Goal: Task Accomplishment & Management: Use online tool/utility

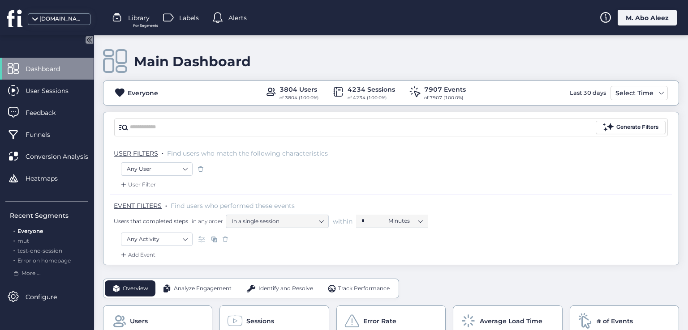
click at [642, 20] on div "M. Abo Aleez" at bounding box center [646, 18] width 59 height 16
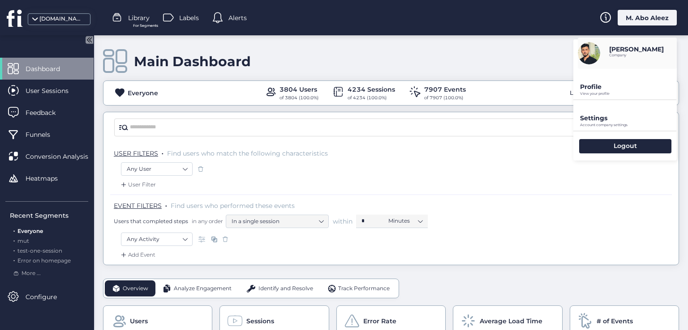
click at [433, 60] on div "Main Dashboard" at bounding box center [391, 62] width 576 height 26
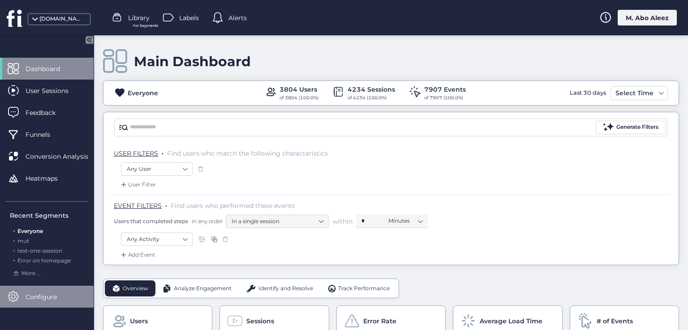
click at [43, 295] on span "Configure" at bounding box center [48, 297] width 45 height 10
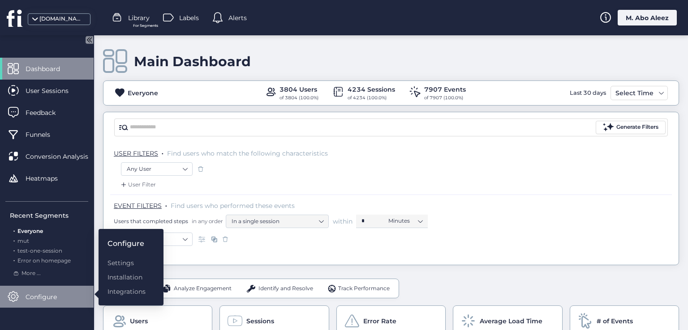
click at [43, 295] on span "Configure" at bounding box center [48, 297] width 45 height 10
click at [300, 64] on div "Main Dashboard" at bounding box center [391, 62] width 576 height 26
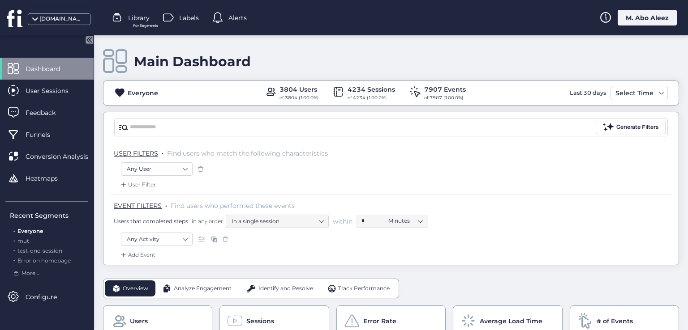
click at [93, 37] on icon at bounding box center [87, 39] width 11 height 11
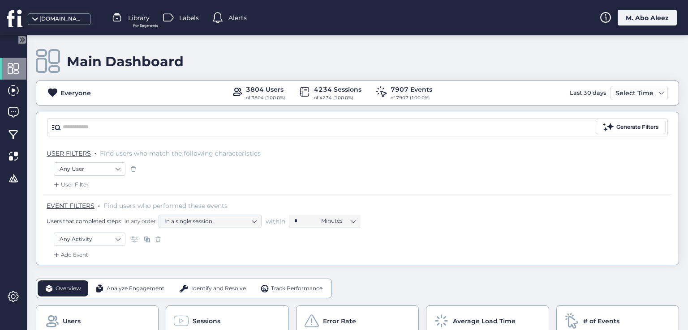
click at [22, 38] on icon at bounding box center [23, 40] width 2 height 4
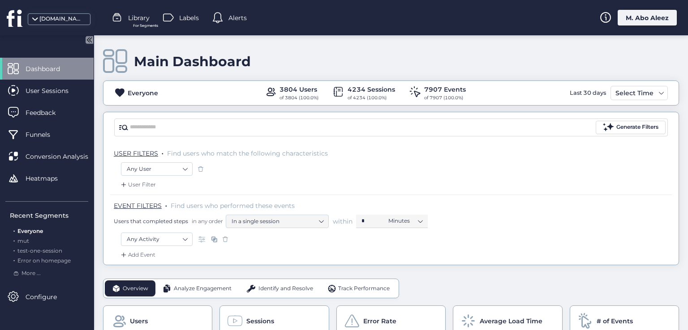
click at [16, 15] on icon at bounding box center [15, 18] width 17 height 18
click at [236, 17] on span "Alerts" at bounding box center [237, 18] width 18 height 10
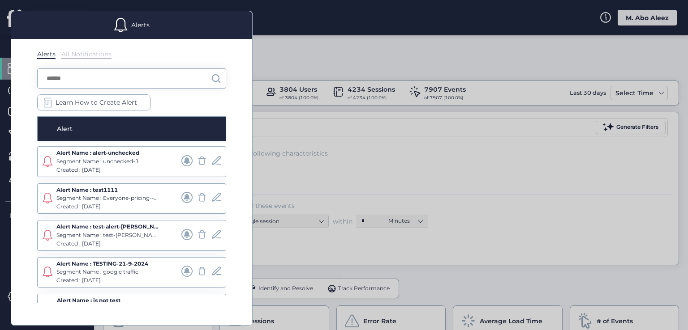
click at [236, 17] on div "Alerts" at bounding box center [131, 25] width 241 height 28
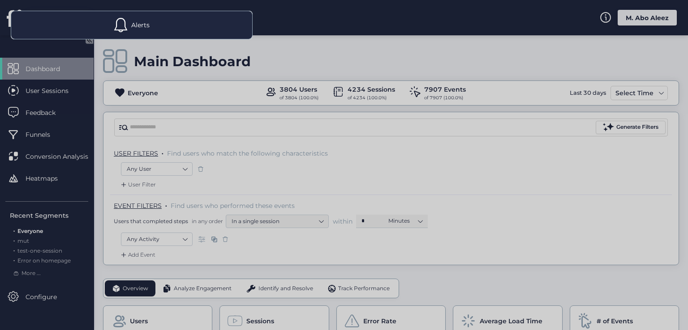
click at [236, 17] on div "Alerts" at bounding box center [131, 25] width 241 height 28
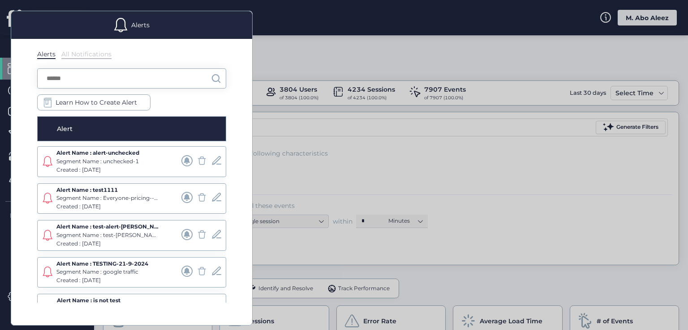
click at [306, 53] on div at bounding box center [344, 165] width 688 height 330
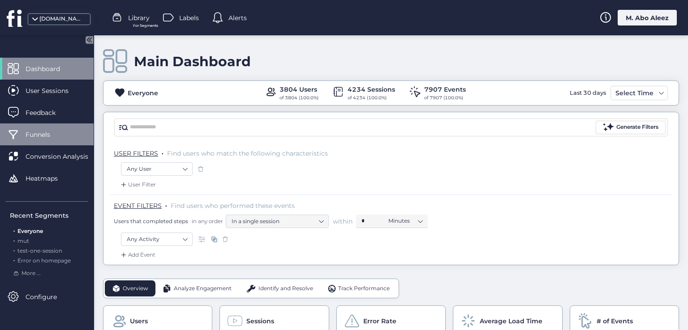
click at [44, 134] on span "Funnels" at bounding box center [45, 135] width 38 height 10
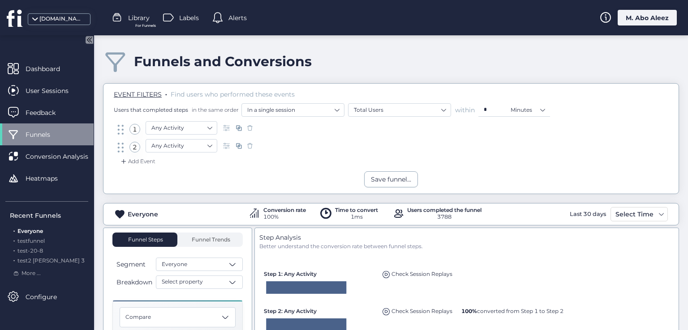
scroll to position [90, 0]
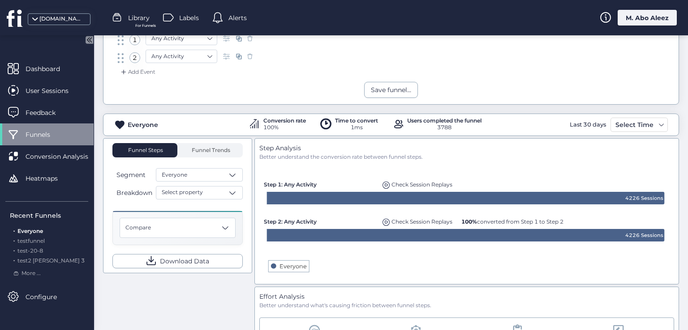
click at [197, 157] on div "Funnel Steps Funnel Trends Segment Everyone Breakdown Select property Compare D…" at bounding box center [177, 205] width 130 height 125
click at [201, 150] on span "Funnel Trends" at bounding box center [209, 150] width 41 height 5
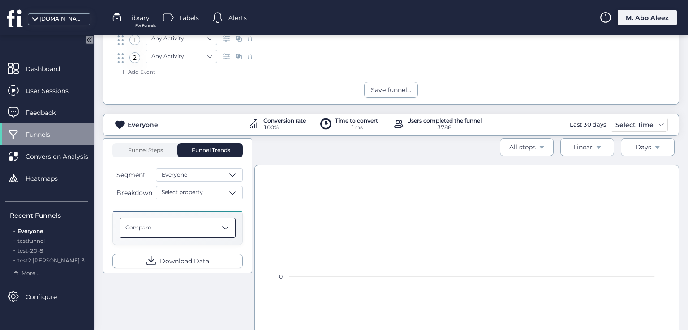
click at [210, 222] on div "Compare" at bounding box center [178, 228] width 116 height 20
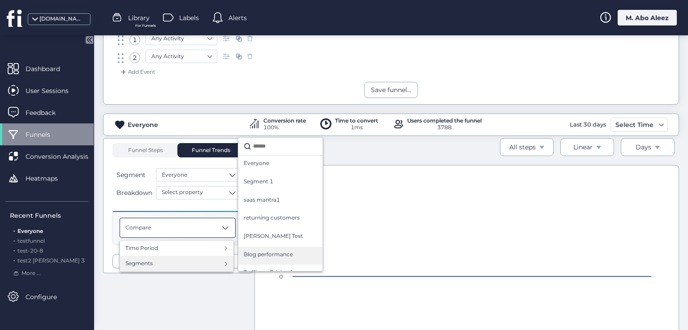
click at [265, 247] on div "Blog performance" at bounding box center [280, 256] width 84 height 18
click at [267, 251] on span "Blog performance" at bounding box center [268, 255] width 49 height 9
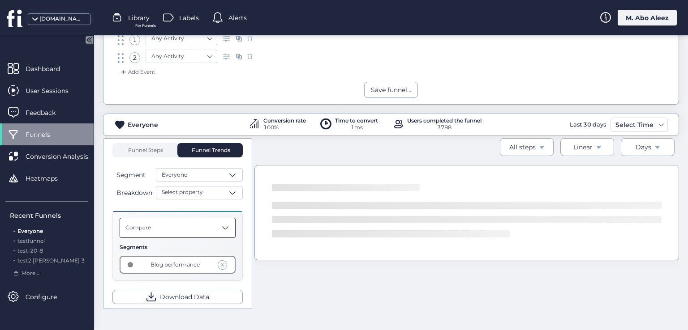
click at [204, 228] on div "Compare" at bounding box center [178, 228] width 116 height 20
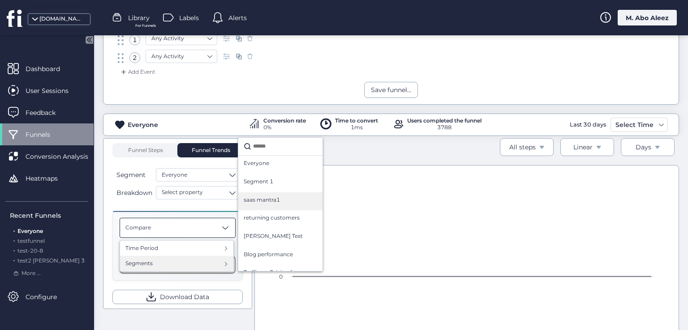
click at [265, 192] on div "saas mantra1" at bounding box center [280, 201] width 84 height 18
click at [263, 201] on span "saas mantra1" at bounding box center [262, 200] width 36 height 9
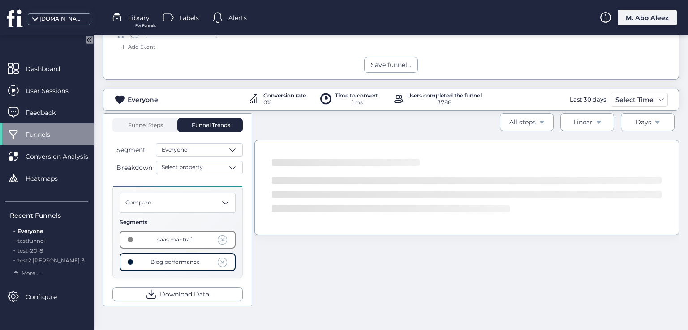
scroll to position [134, 0]
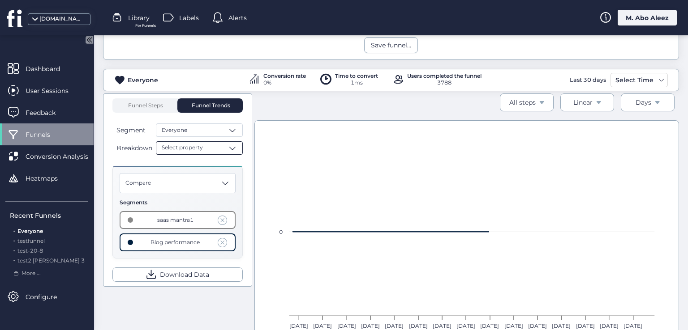
click at [200, 151] on span "Select property" at bounding box center [182, 148] width 41 height 9
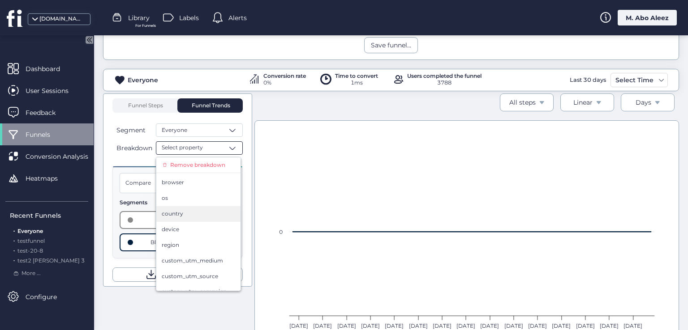
click at [201, 215] on div "country" at bounding box center [198, 214] width 73 height 9
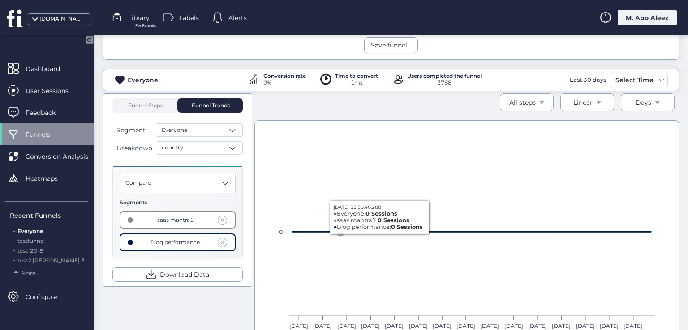
scroll to position [196, 0]
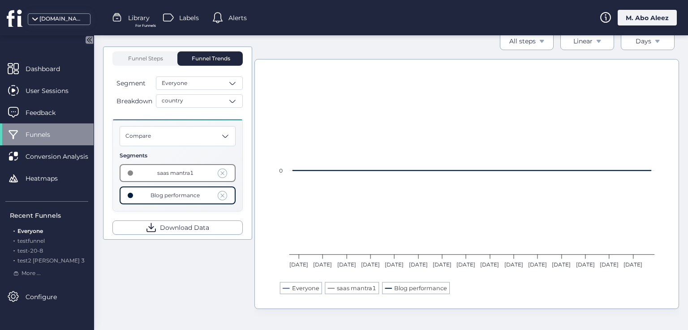
click at [225, 177] on span at bounding box center [223, 173] width 10 height 10
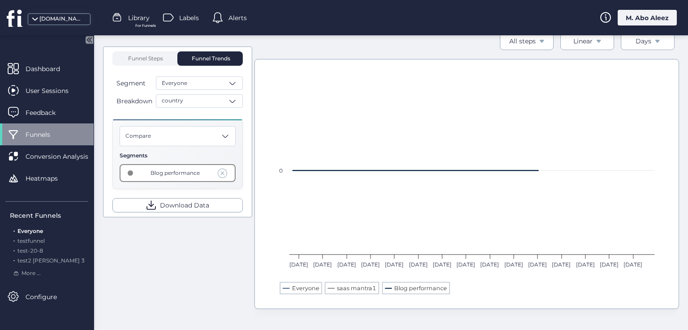
click at [220, 175] on span at bounding box center [223, 173] width 10 height 10
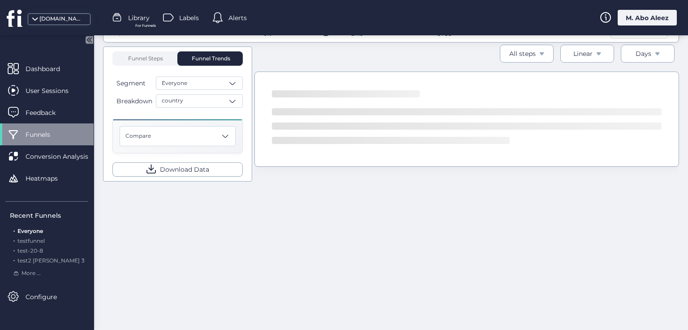
scroll to position [182, 0]
click at [208, 107] on div "country" at bounding box center [199, 100] width 87 height 13
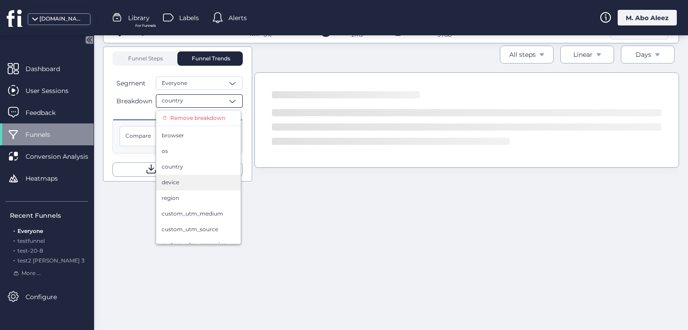
click at [202, 185] on div "device" at bounding box center [198, 183] width 73 height 9
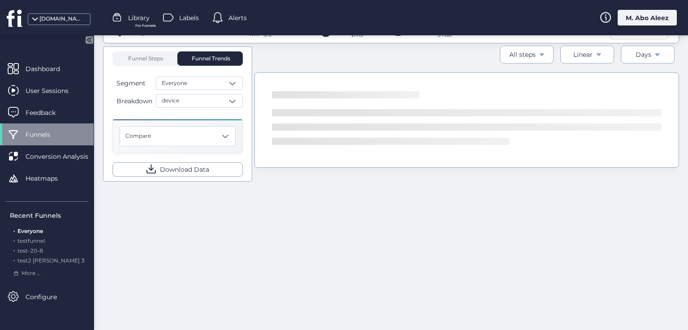
scroll to position [196, 0]
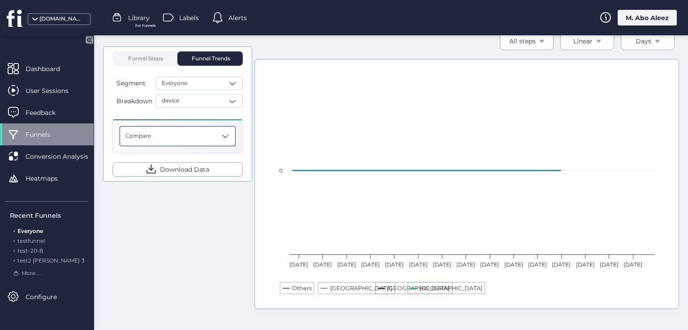
click at [205, 137] on div "Compare" at bounding box center [178, 136] width 116 height 20
click at [197, 231] on div "Funnel Steps Funnel Trends Segment Everyone Breakdown device Compare Time Perio…" at bounding box center [391, 177] width 576 height 291
click at [129, 100] on span "Breakdown" at bounding box center [134, 101] width 36 height 10
drag, startPoint x: 154, startPoint y: 103, endPoint x: 128, endPoint y: 104, distance: 25.1
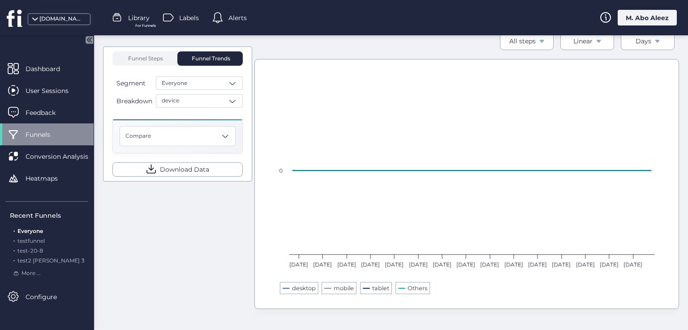
click at [128, 104] on button "Breakdown" at bounding box center [133, 101] width 42 height 11
click at [159, 62] on span "Funnel Steps" at bounding box center [145, 58] width 36 height 14
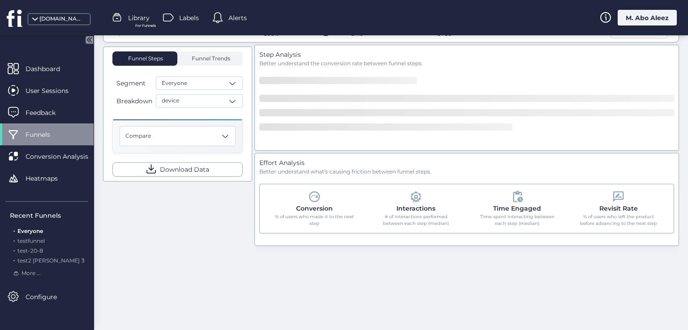
scroll to position [182, 0]
click at [202, 60] on span "Funnel Trends" at bounding box center [209, 58] width 41 height 5
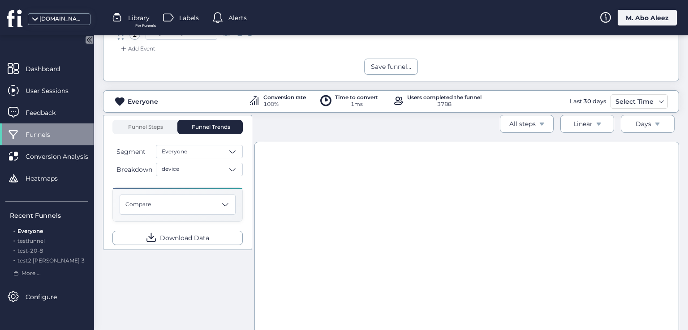
scroll to position [61, 0]
